Goal: Transaction & Acquisition: Purchase product/service

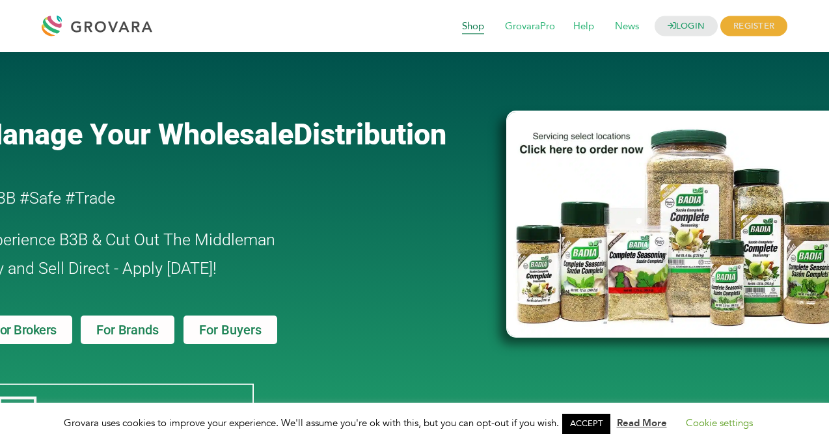
click at [474, 27] on span "Shop" at bounding box center [473, 26] width 40 height 25
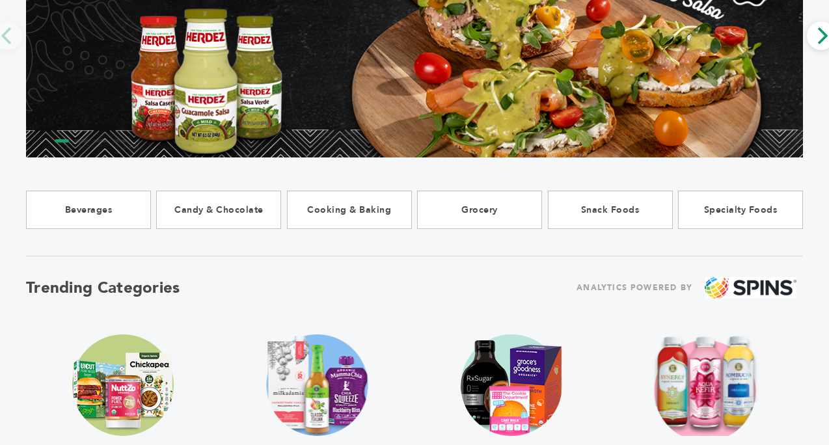
scroll to position [204, 0]
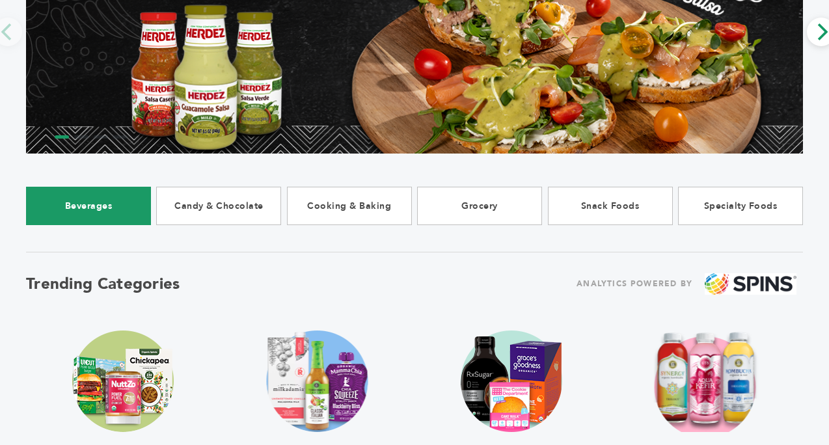
click at [94, 217] on link "Beverages" at bounding box center [88, 206] width 125 height 38
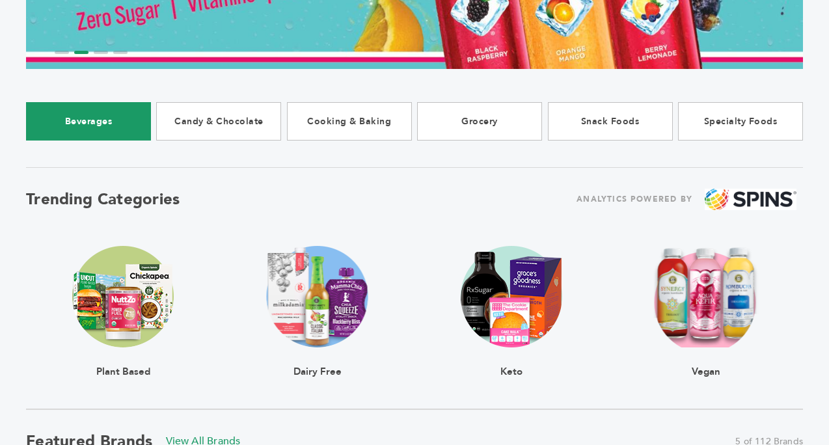
scroll to position [302, 0]
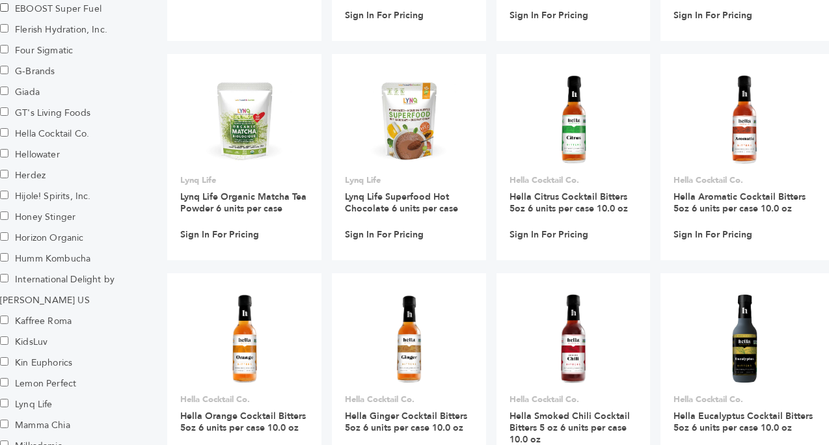
click at [63, 373] on label "Lemon Perfect" at bounding box center [45, 383] width 91 height 21
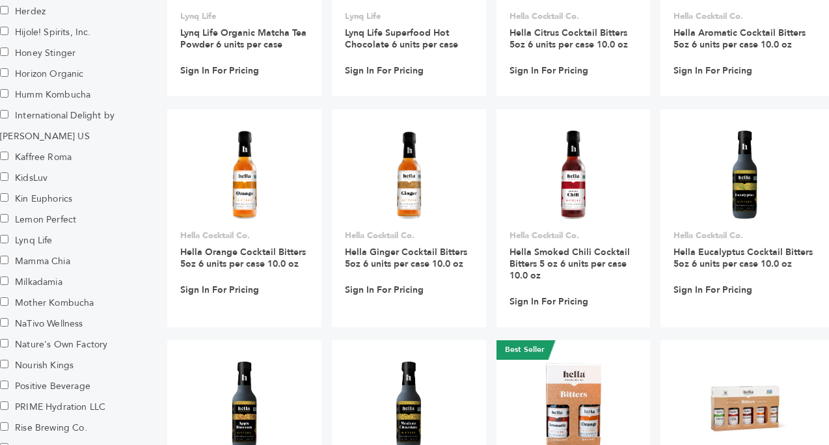
scroll to position [1303, 0]
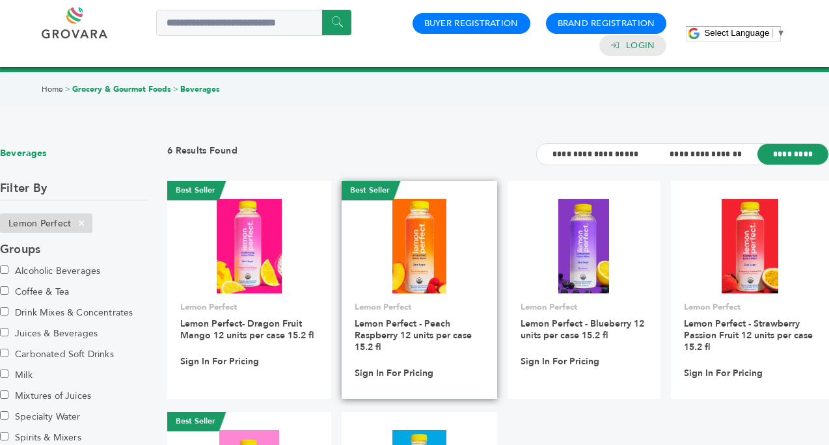
click at [433, 273] on img at bounding box center [418, 246] width 53 height 94
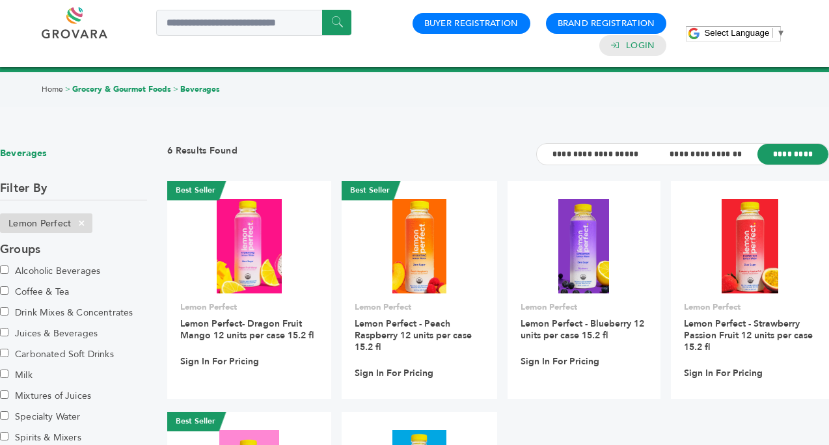
click at [77, 353] on label "Carbonated Soft Drinks" at bounding box center [57, 354] width 114 height 21
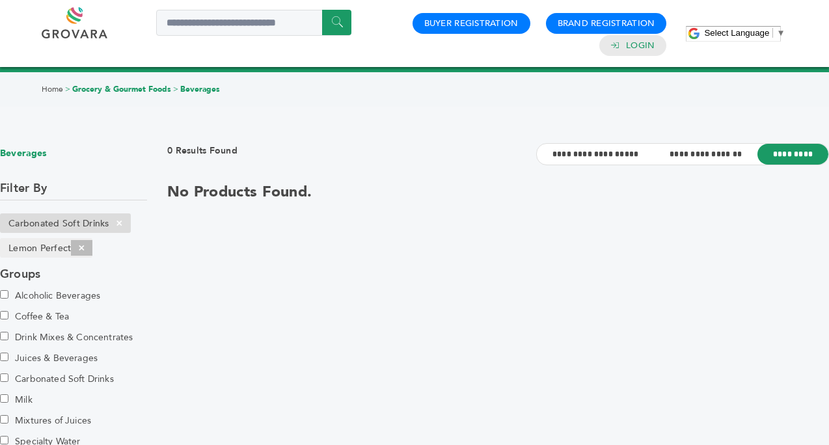
click at [84, 251] on span "×" at bounding box center [81, 248] width 21 height 16
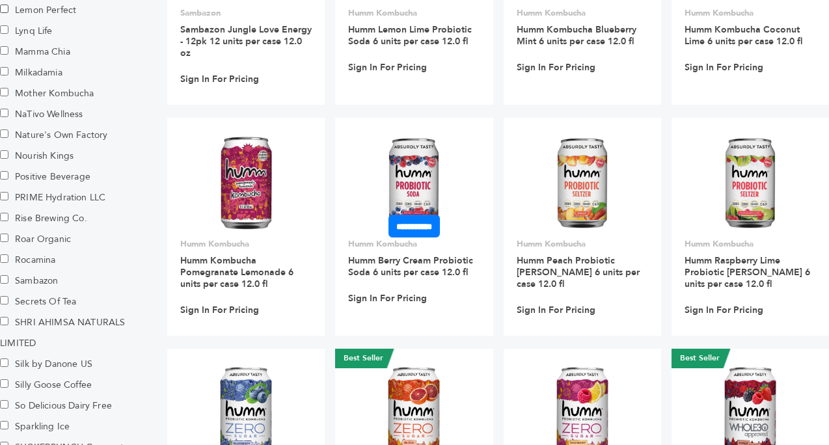
scroll to position [1097, 0]
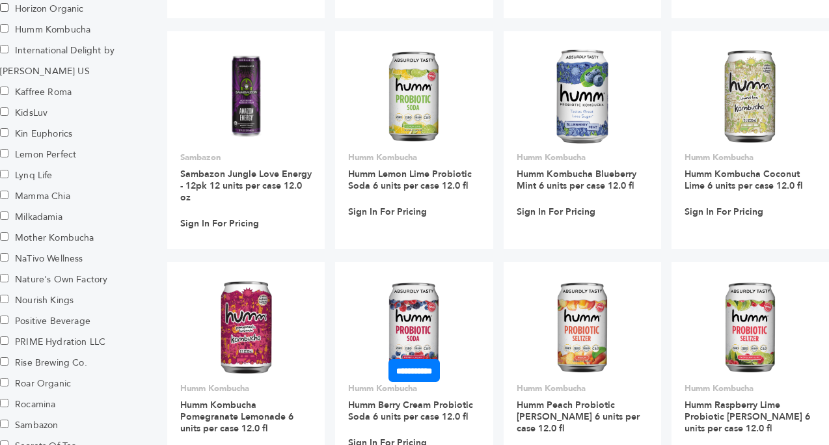
click at [395, 314] on img at bounding box center [413, 327] width 55 height 94
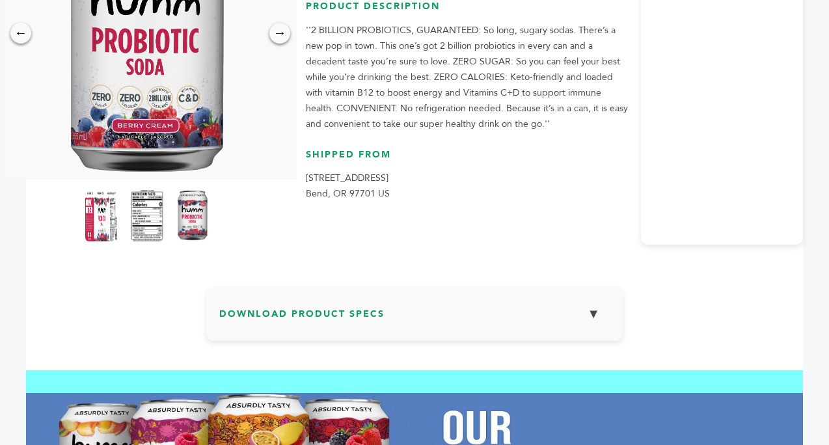
scroll to position [270, 0]
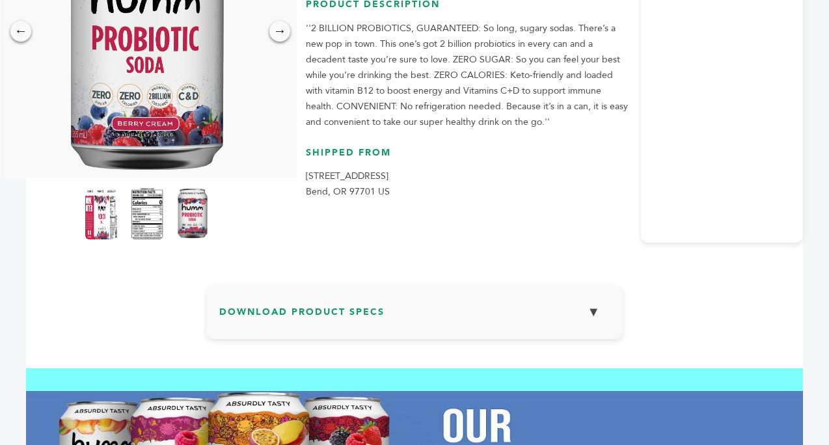
click at [499, 323] on h3 "Download Product Specs ▼" at bounding box center [414, 317] width 390 height 38
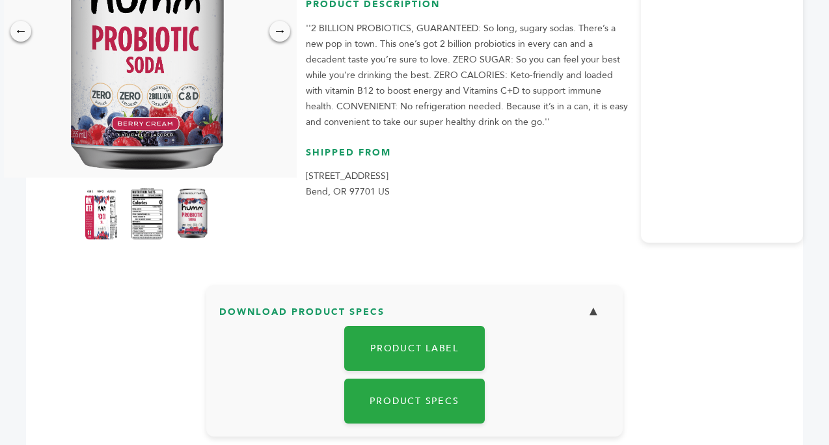
click at [499, 323] on h3 "Download Product Specs ▼" at bounding box center [414, 317] width 390 height 38
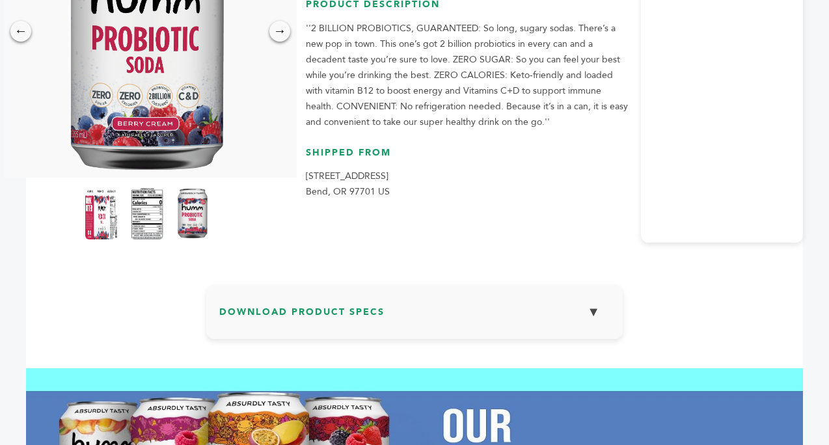
scroll to position [0, 0]
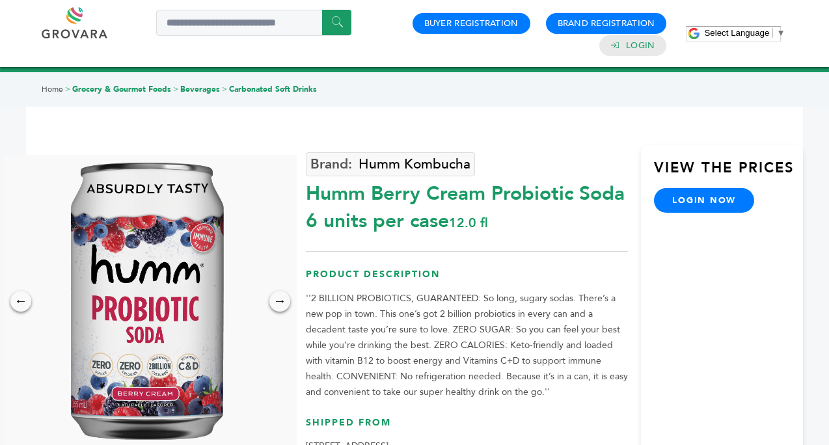
click at [118, 33] on link at bounding box center [89, 22] width 95 height 31
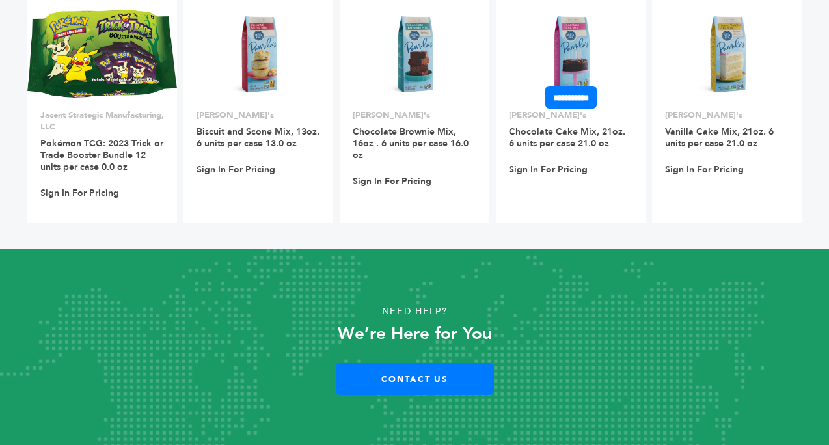
scroll to position [1332, 0]
